Goal: Check status: Check status

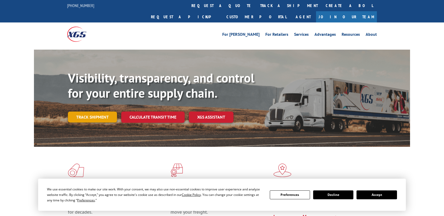
click at [102, 112] on link "Track shipment" at bounding box center [92, 117] width 49 height 11
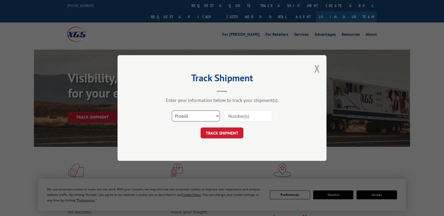
click at [199, 114] on select "Select category... Probill BOL PO" at bounding box center [196, 116] width 48 height 11
select select "po"
click at [172, 111] on select "Select category... Probill BOL PO" at bounding box center [196, 116] width 48 height 11
click at [251, 115] on input at bounding box center [248, 116] width 48 height 11
paste input "294679418"
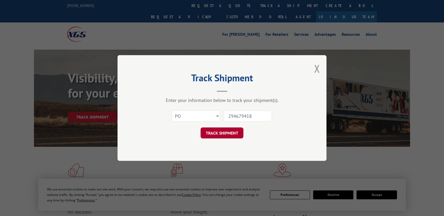
type input "294679418"
click at [235, 131] on button "TRACK SHIPMENT" at bounding box center [222, 133] width 43 height 11
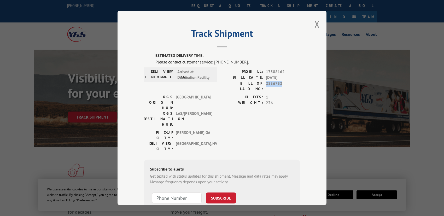
drag, startPoint x: 265, startPoint y: 84, endPoint x: 280, endPoint y: 86, distance: 15.5
click at [280, 86] on span "2836752" at bounding box center [283, 86] width 34 height 11
drag, startPoint x: 308, startPoint y: 91, endPoint x: 299, endPoint y: 91, distance: 9.1
click at [308, 91] on div "Track Shipment ESTIMATED DELIVERY TIME: Please contact customer service: [PHONE…" at bounding box center [222, 108] width 209 height 194
